Goal: Task Accomplishment & Management: Manage account settings

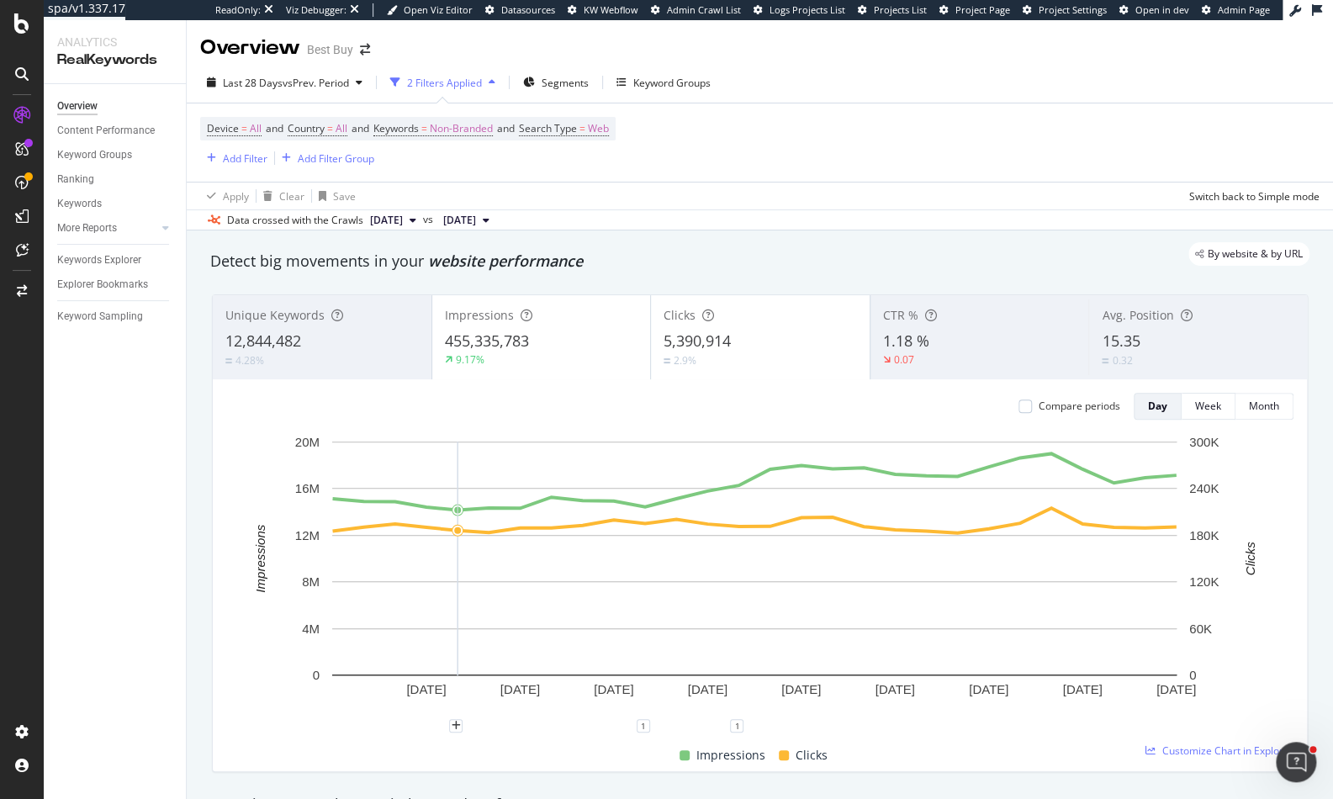
click at [804, 66] on div "Last 28 Days vs Prev. Period 2 Filters Applied Segments Keyword Groups Device =…" at bounding box center [760, 146] width 1146 height 168
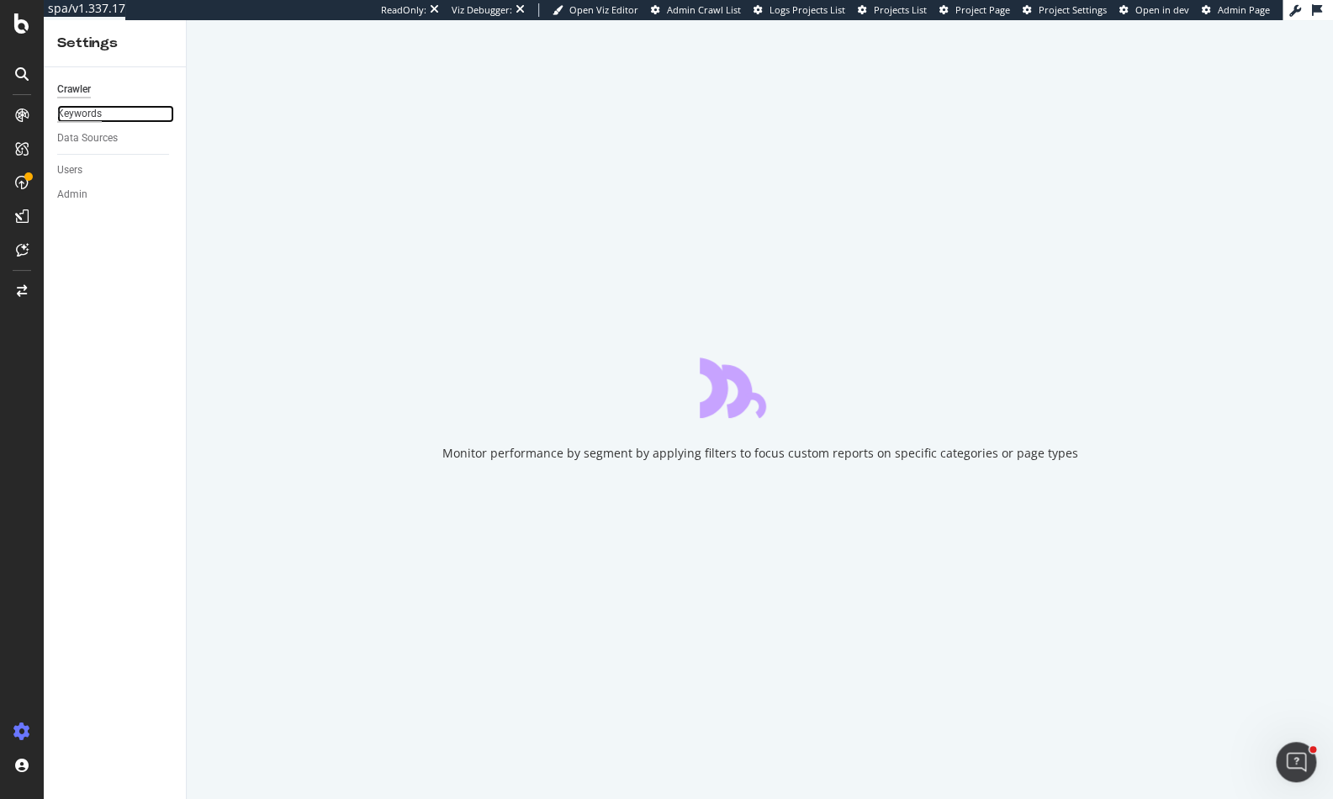
click at [74, 112] on div "Keywords" at bounding box center [79, 114] width 45 height 18
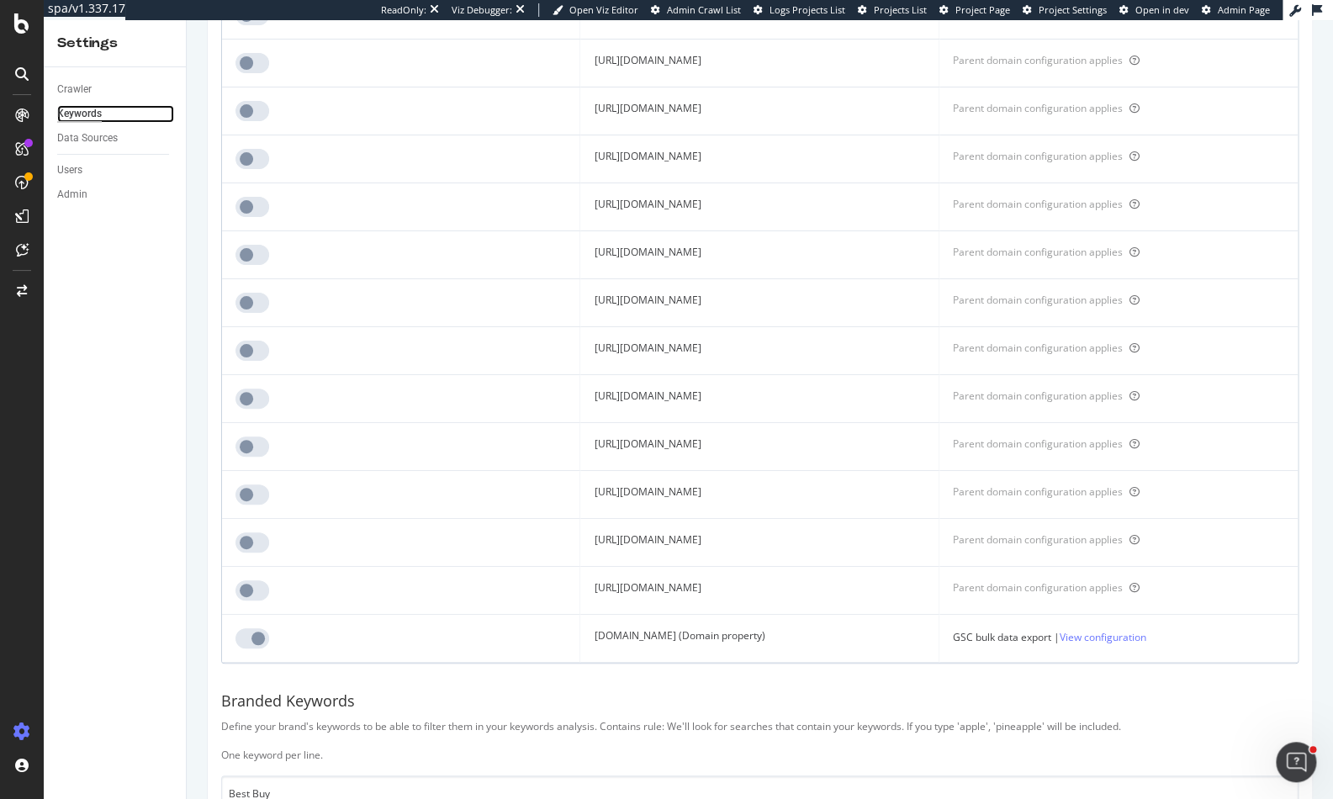
scroll to position [12529, 0]
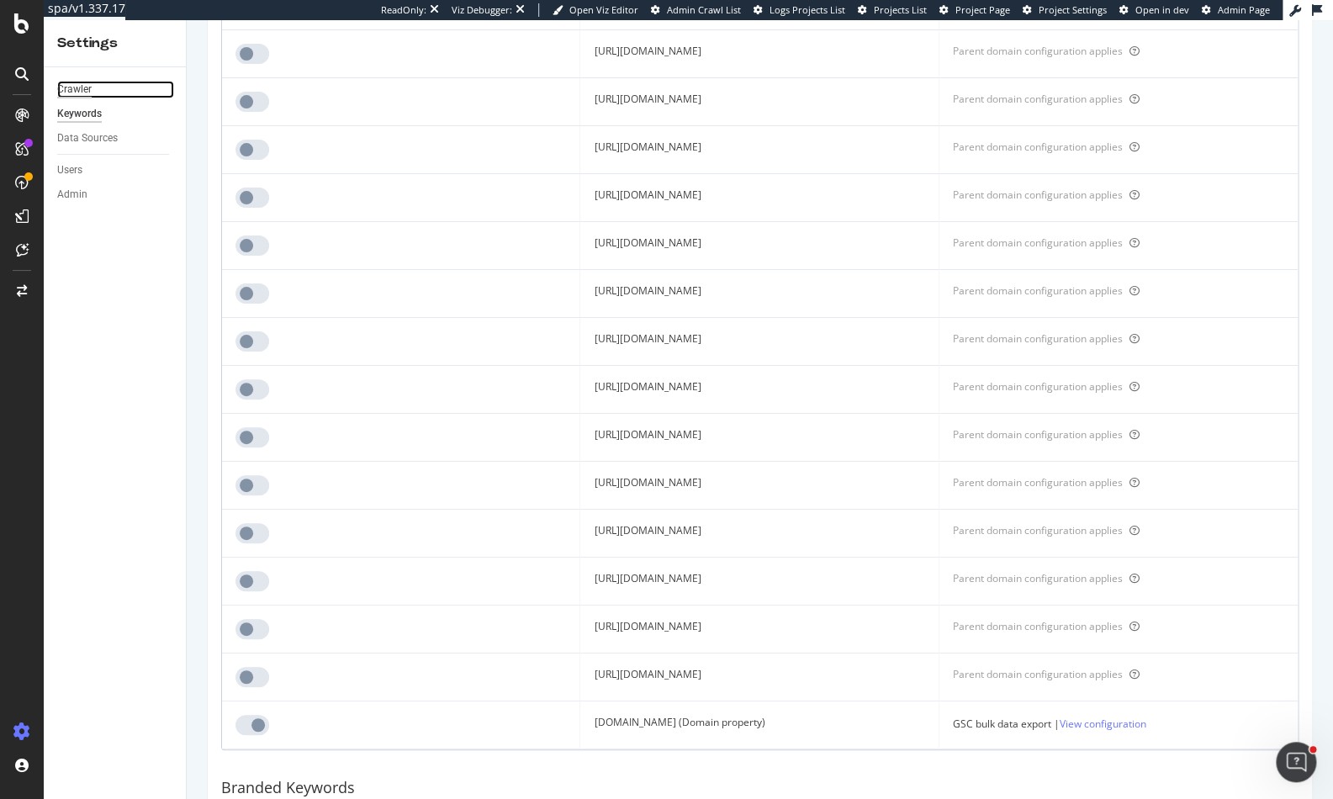
click at [86, 89] on div "Crawler" at bounding box center [74, 90] width 34 height 18
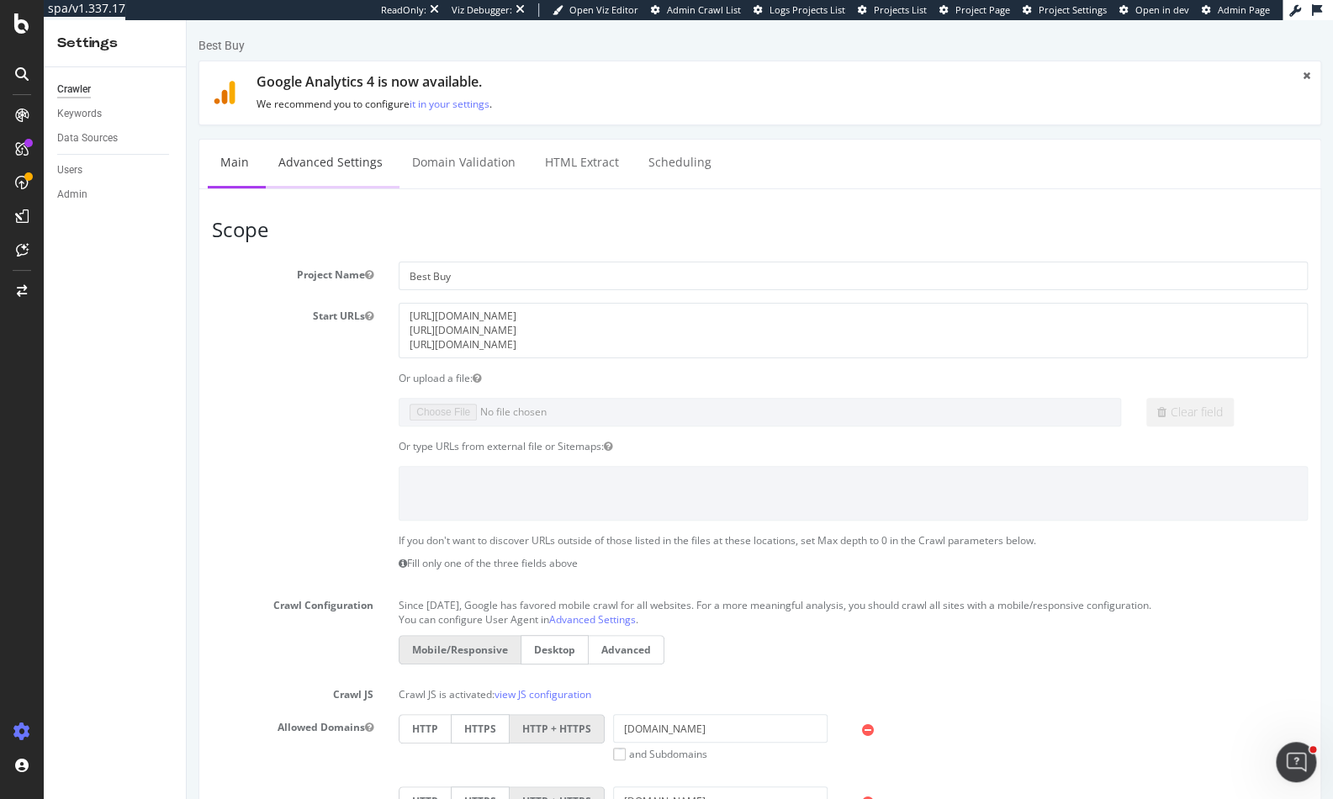
click at [347, 159] on link "Advanced Settings" at bounding box center [331, 163] width 130 height 46
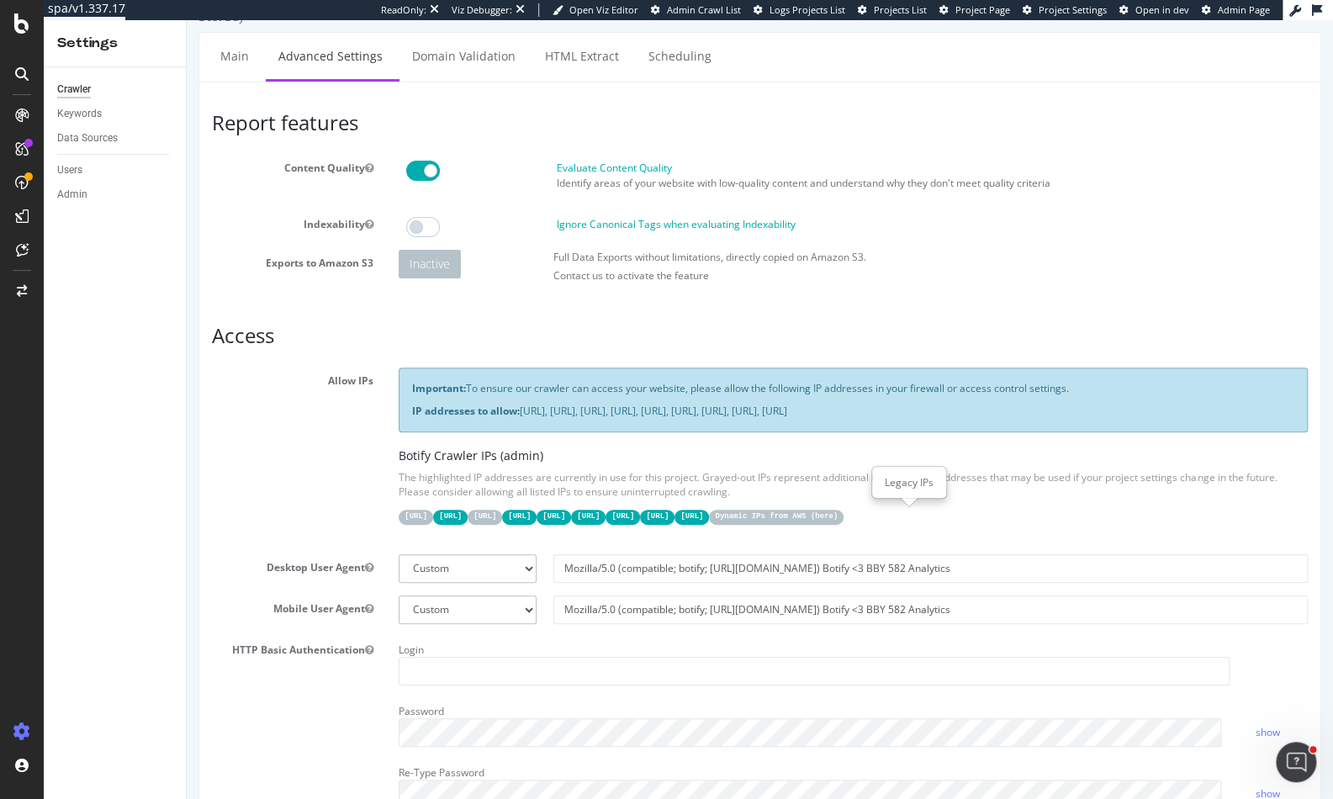
scroll to position [52, 0]
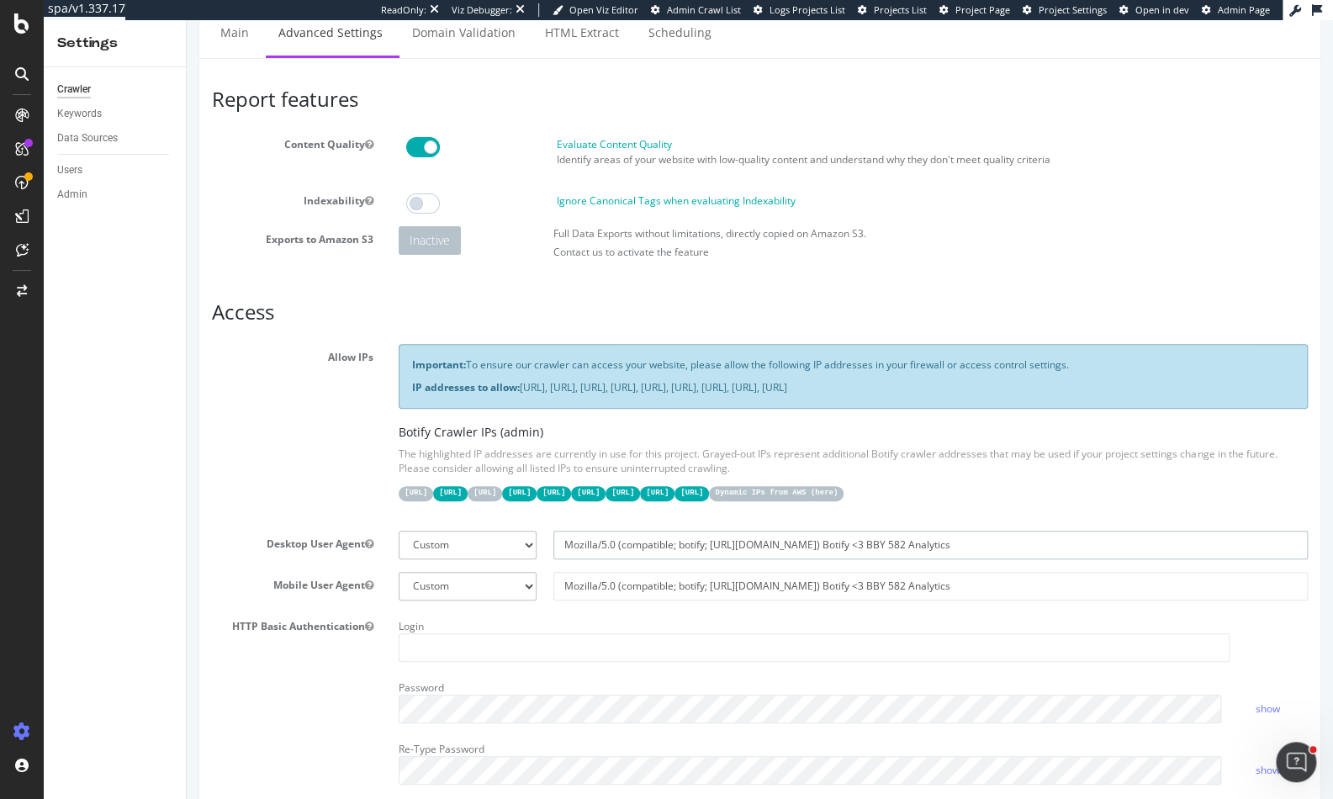
click at [818, 544] on input "Mozilla/5.0 (compatible; botify; http://botify.com) Botify <3 BBY 582 Analytics" at bounding box center [930, 545] width 754 height 29
drag, startPoint x: 818, startPoint y: 544, endPoint x: 913, endPoint y: 542, distance: 95.9
click at [913, 542] on input "Mozilla/5.0 (compatible; botify; http://botify.com) Botify <3 BBY 582 Analytics" at bounding box center [930, 545] width 754 height 29
